Goal: Check status: Check status

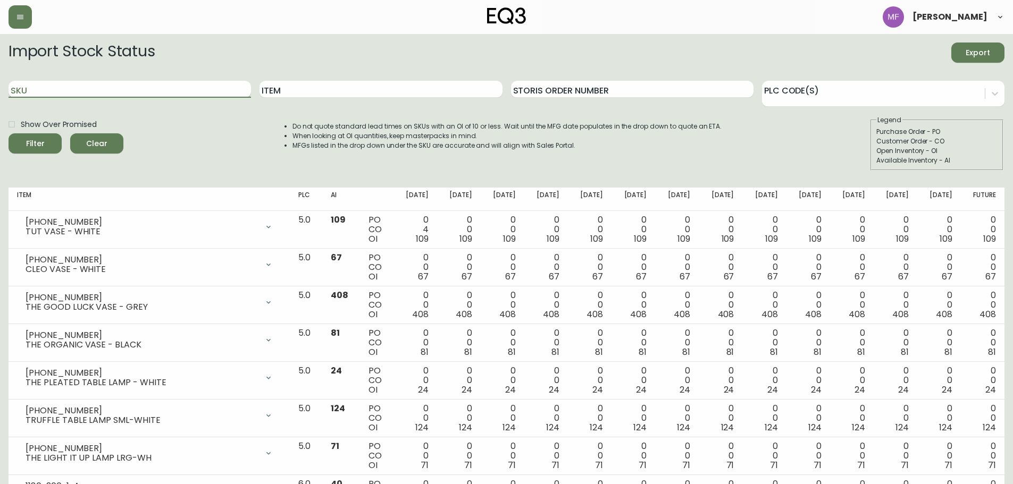
click at [139, 86] on input "SKU" at bounding box center [130, 89] width 242 height 17
paste input "[PHONE_NUMBER]"
type input "[PHONE_NUMBER]"
click at [9, 133] on button "Filter" at bounding box center [35, 143] width 53 height 20
